Goal: Task Accomplishment & Management: Use online tool/utility

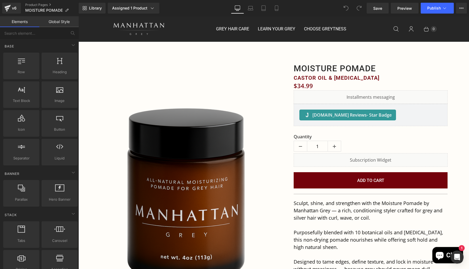
scroll to position [1665, 391]
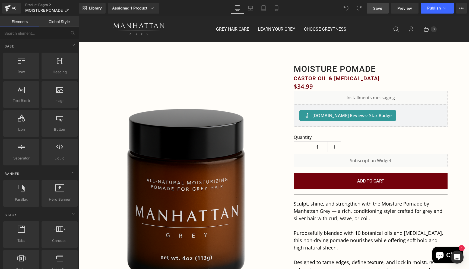
click at [378, 9] on span "Save" at bounding box center [377, 8] width 9 height 6
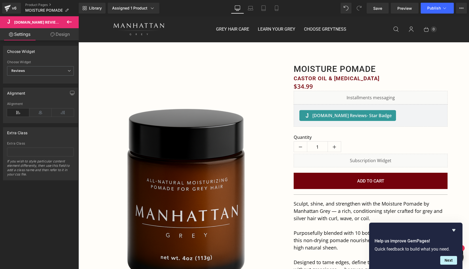
scroll to position [10, 0]
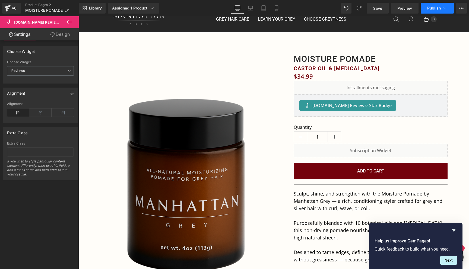
click at [434, 10] on span "Publish" at bounding box center [434, 8] width 14 height 4
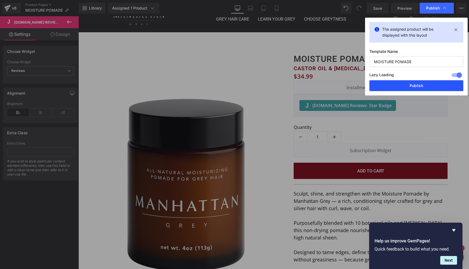
click at [413, 84] on button "Publish" at bounding box center [416, 85] width 94 height 11
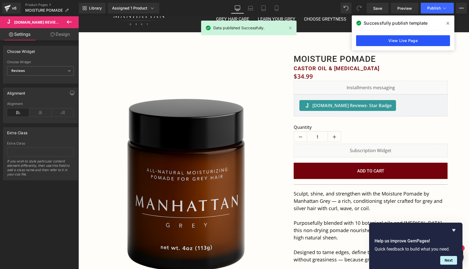
click at [407, 41] on link "View Live Page" at bounding box center [403, 40] width 94 height 11
